Goal: Transaction & Acquisition: Purchase product/service

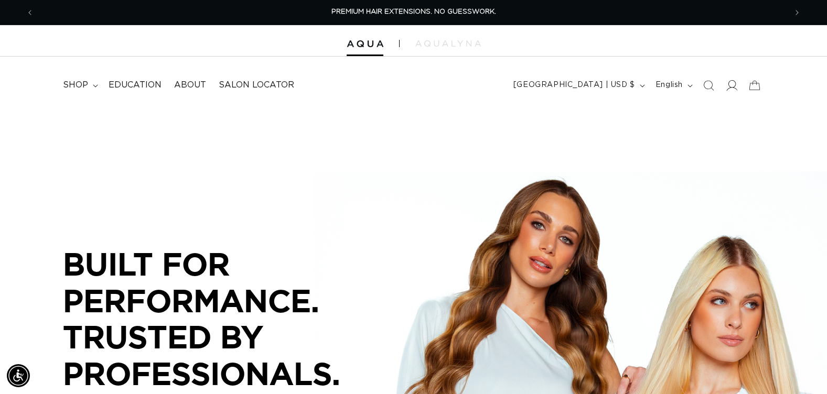
click at [730, 85] on icon at bounding box center [731, 85] width 11 height 11
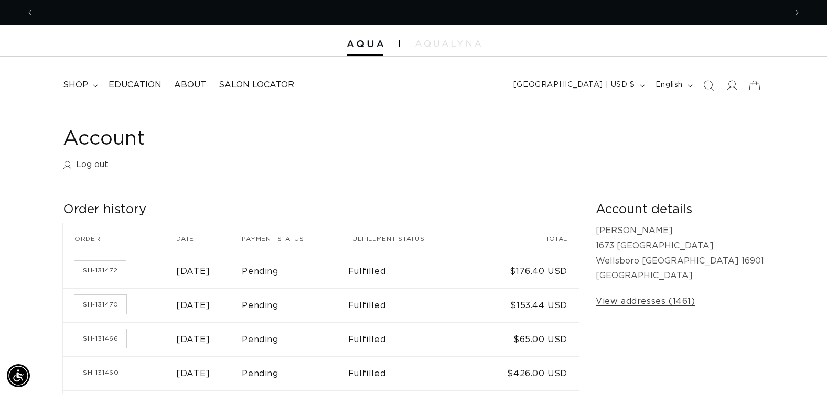
scroll to position [0, 752]
click at [706, 85] on icon "Search" at bounding box center [707, 85] width 11 height 11
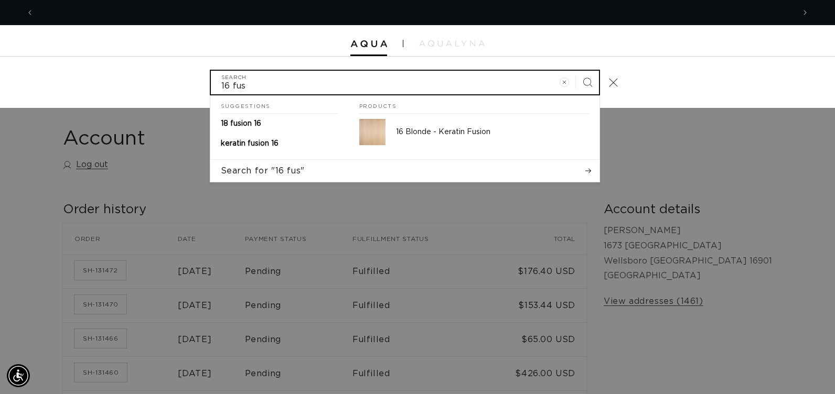
scroll to position [0, 760]
type input "16 fus"
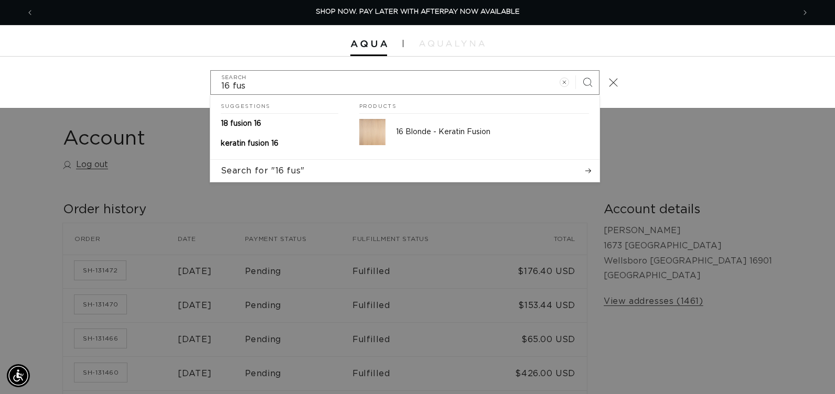
click at [438, 131] on p "16 Blonde - Keratin Fusion" at bounding box center [492, 131] width 193 height 9
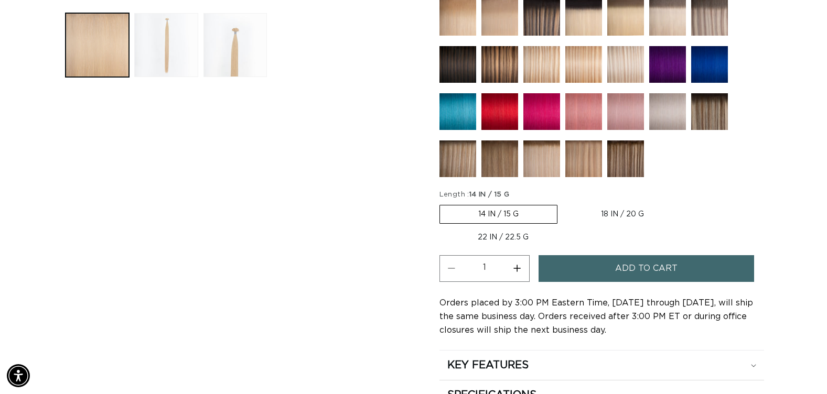
scroll to position [0, 752]
click at [610, 215] on label "18 IN / 20 G Variant sold out or unavailable" at bounding box center [622, 214] width 120 height 18
click at [563, 203] on input "18 IN / 20 G Variant sold out or unavailable" at bounding box center [562, 203] width 1 height 1
radio input "true"
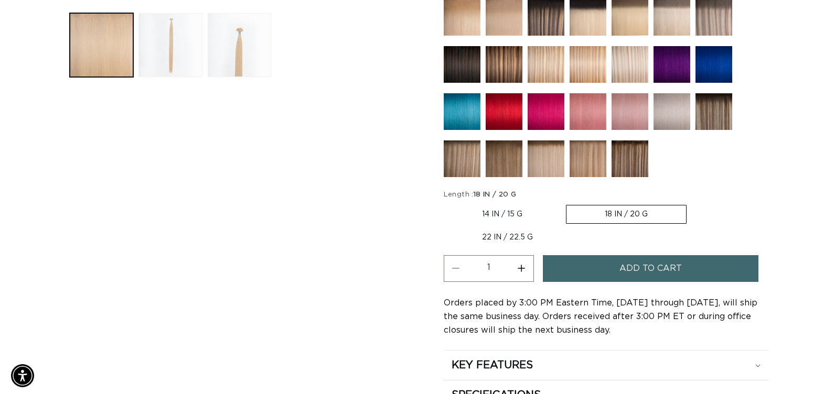
scroll to position [0, 1504]
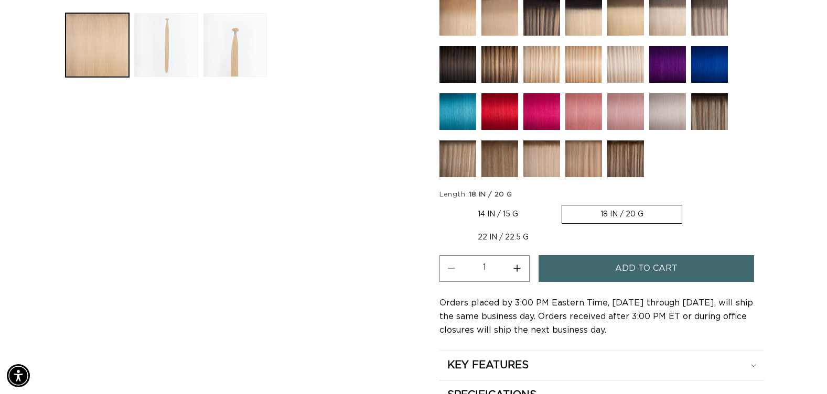
click at [517, 268] on button "Increase quantity for 16 Blonde - Keratin Fusion" at bounding box center [517, 268] width 24 height 27
type input "2"
click at [575, 268] on button "Add to cart" at bounding box center [645, 268] width 215 height 27
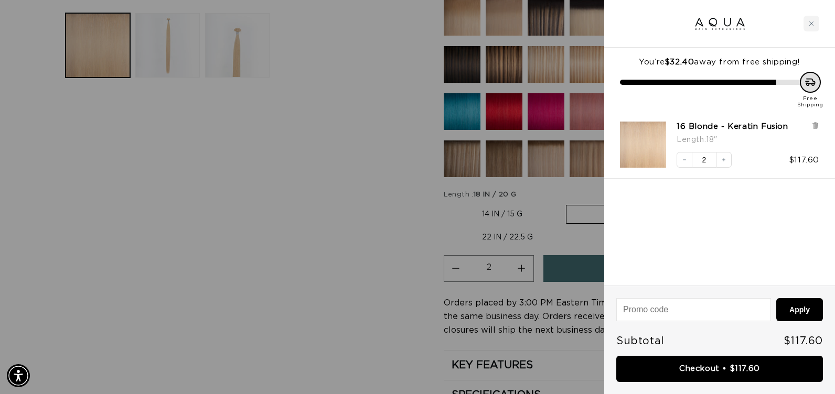
scroll to position [0, 760]
click at [361, 267] on div at bounding box center [417, 197] width 835 height 394
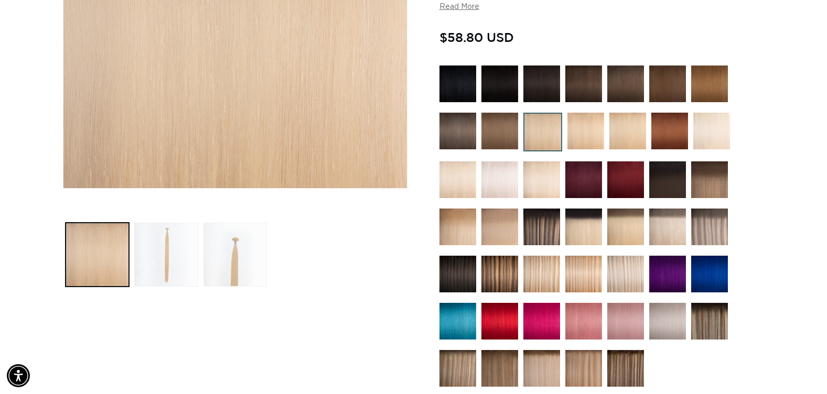
scroll to position [0, 0]
click at [668, 83] on img at bounding box center [667, 84] width 37 height 37
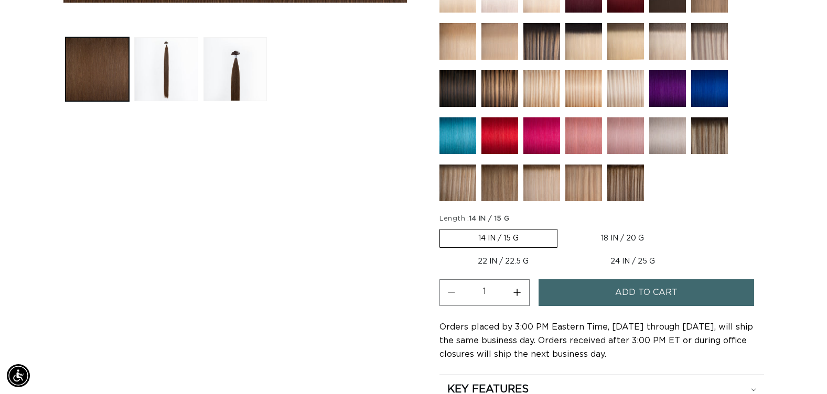
scroll to position [472, 0]
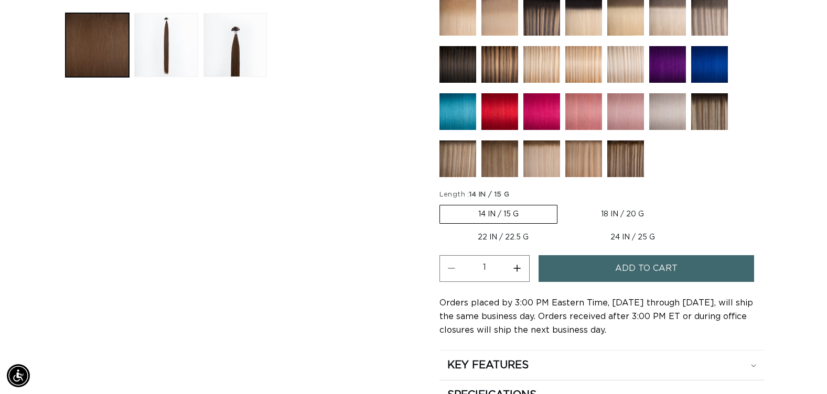
click at [612, 214] on label "18 IN / 20 G Variant sold out or unavailable" at bounding box center [622, 214] width 120 height 18
click at [563, 203] on input "18 IN / 20 G Variant sold out or unavailable" at bounding box center [562, 203] width 1 height 1
radio input "true"
click at [516, 269] on button "Increase quantity for 4 Medium Brown - Keratin Fusion" at bounding box center [517, 268] width 24 height 27
type input "2"
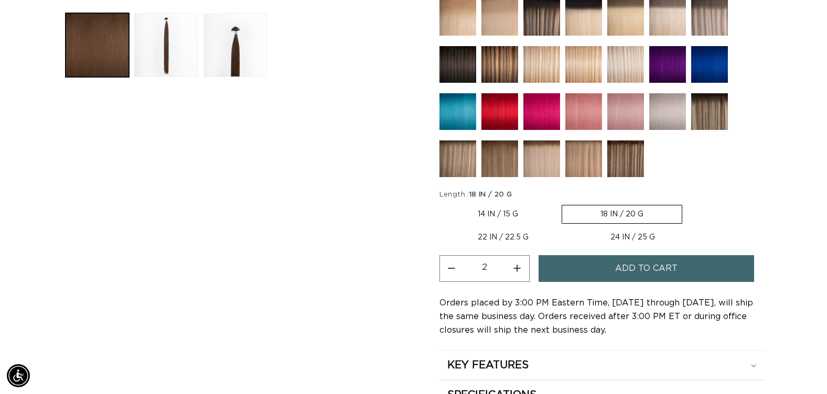
click at [582, 269] on button "Add to cart" at bounding box center [645, 268] width 215 height 27
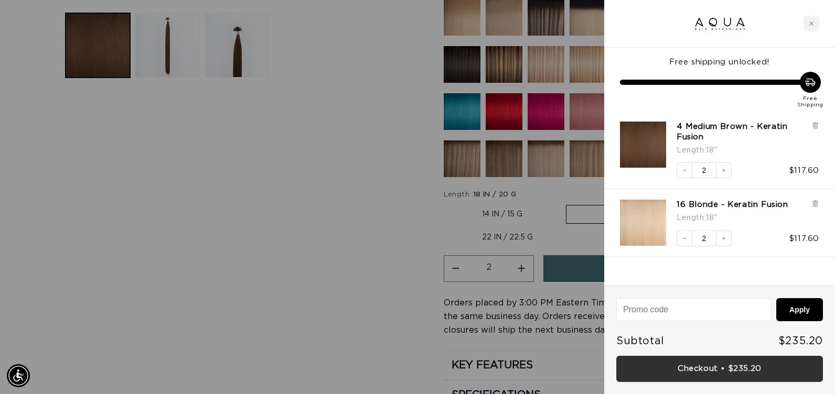
click at [684, 370] on link "Checkout • $235.20" at bounding box center [719, 369] width 207 height 27
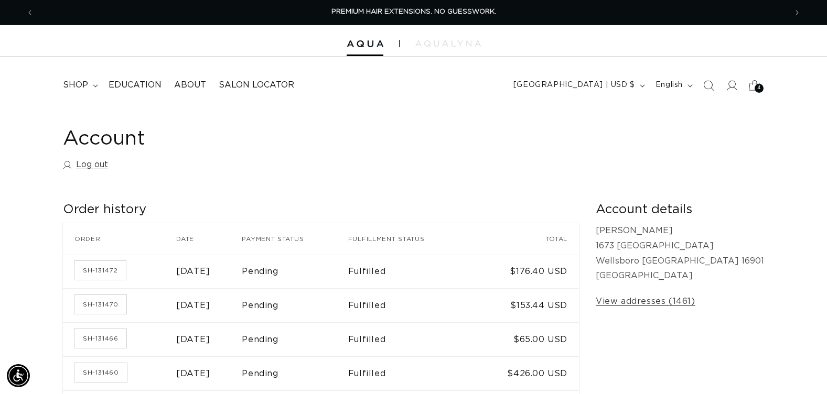
click at [757, 87] on span "4" at bounding box center [759, 88] width 4 height 9
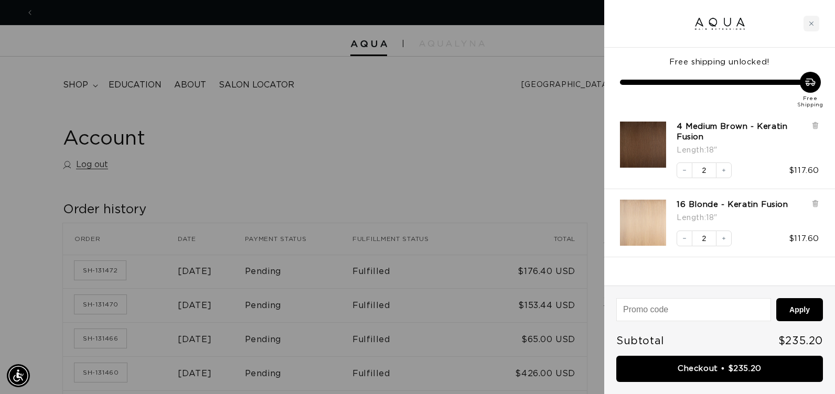
scroll to position [0, 760]
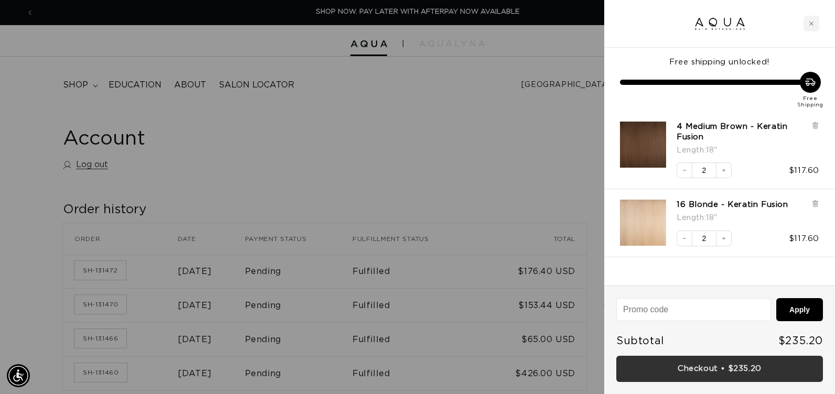
click at [725, 367] on link "Checkout • $235.20" at bounding box center [719, 369] width 207 height 27
